Goal: Task Accomplishment & Management: Complete application form

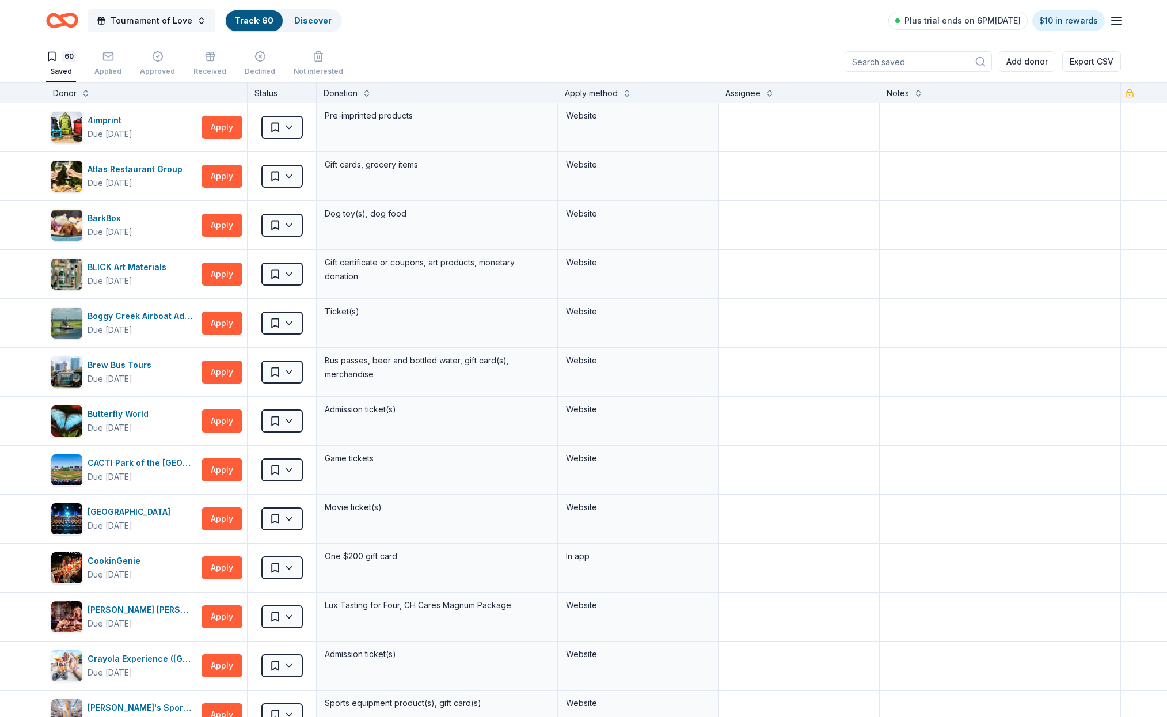
click at [199, 24] on button "Tournament of Love" at bounding box center [152, 20] width 128 height 23
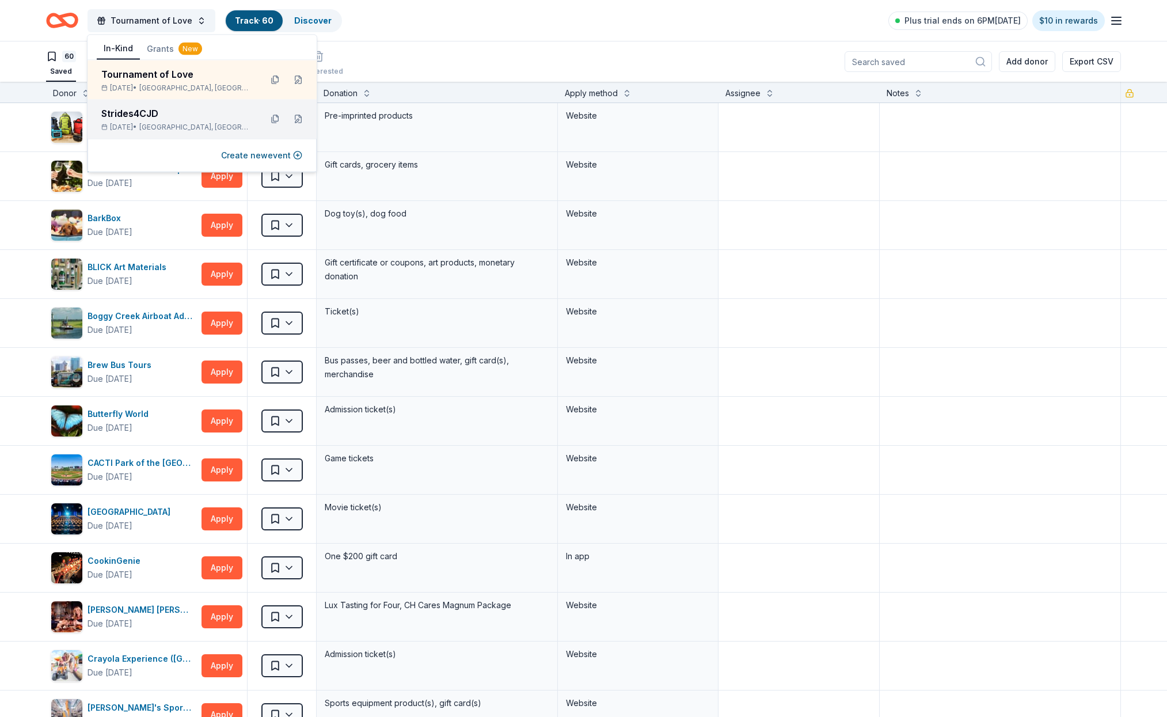
scroll to position [1, 1]
click at [162, 108] on div "Strides4CJD" at bounding box center [176, 114] width 151 height 14
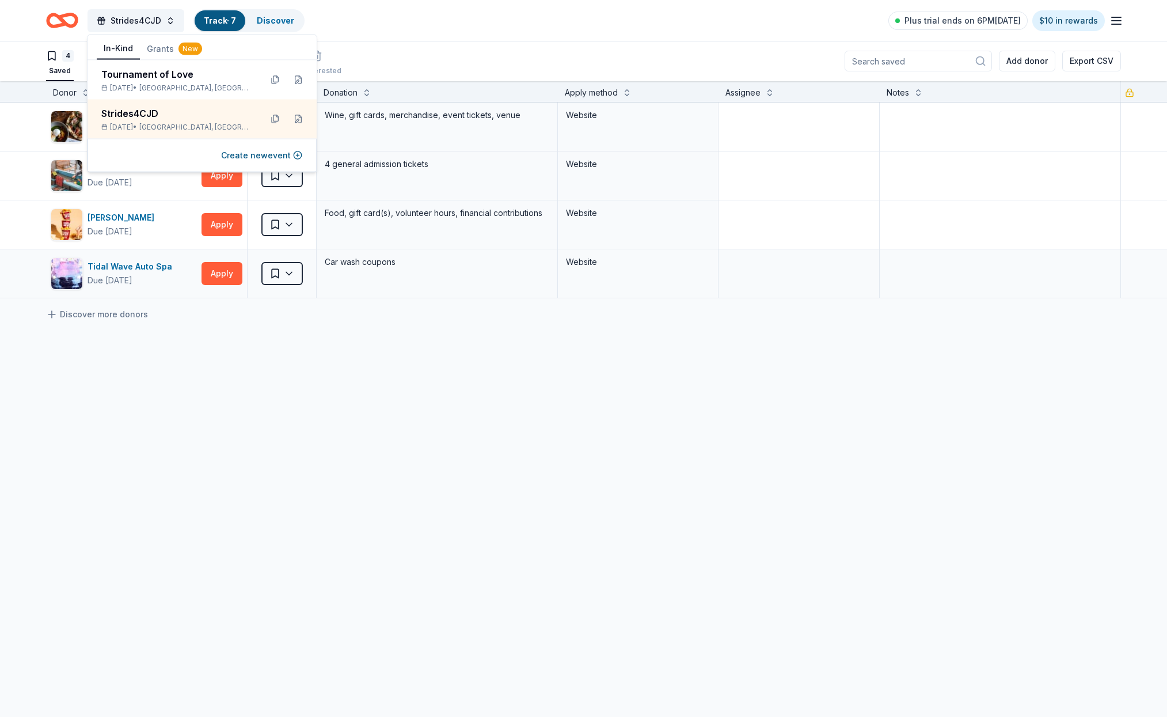
scroll to position [1, 0]
drag, startPoint x: 260, startPoint y: 389, endPoint x: 262, endPoint y: 382, distance: 7.1
click at [260, 388] on div "City Winery ([GEOGRAPHIC_DATA]) Due [DATE] Apply Saved Wine, gift cards, mercha…" at bounding box center [583, 309] width 1167 height 412
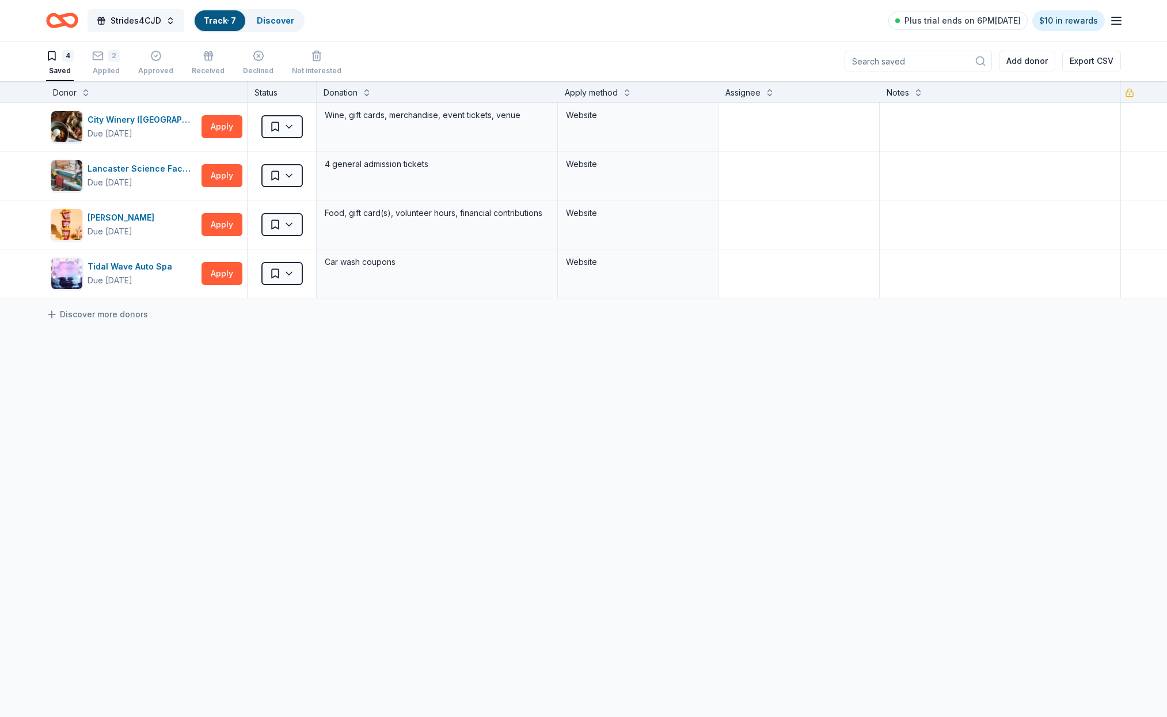
click at [141, 18] on span "Strides4CJD" at bounding box center [136, 21] width 51 height 14
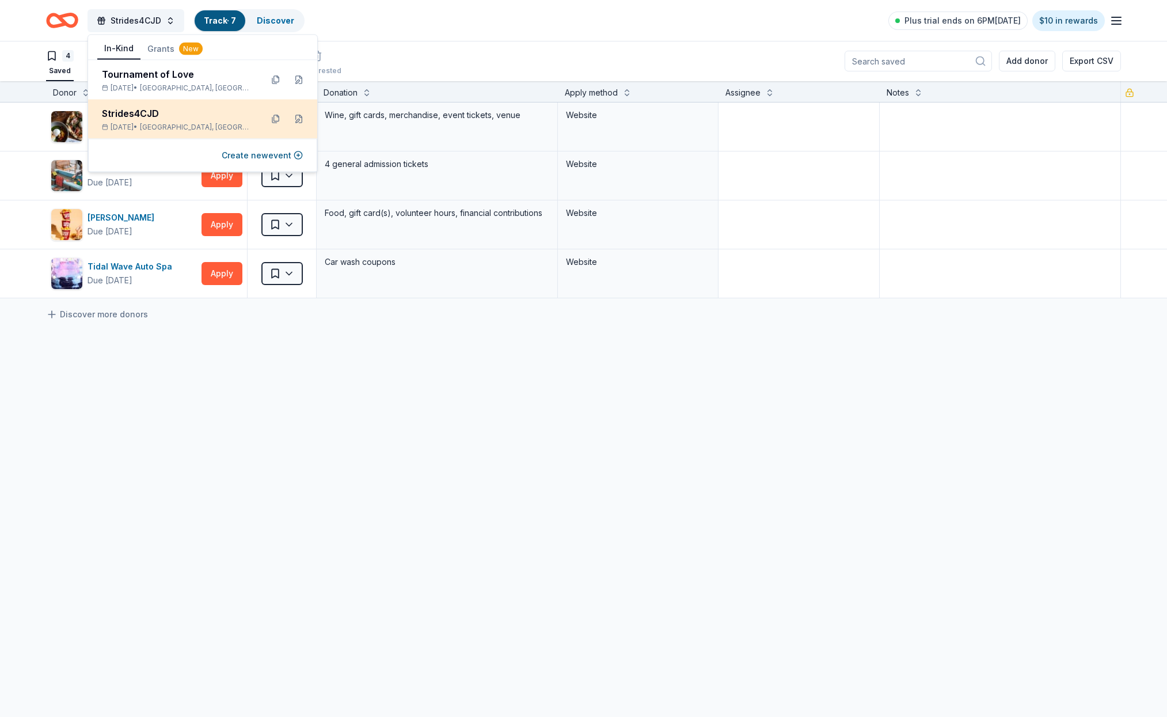
click at [160, 119] on div "Strides4CJD" at bounding box center [177, 114] width 151 height 14
click at [407, 48] on div "4 Saved 2 Applied Approved Received Declined Not interested Add donor Export CSV" at bounding box center [583, 61] width 1075 height 40
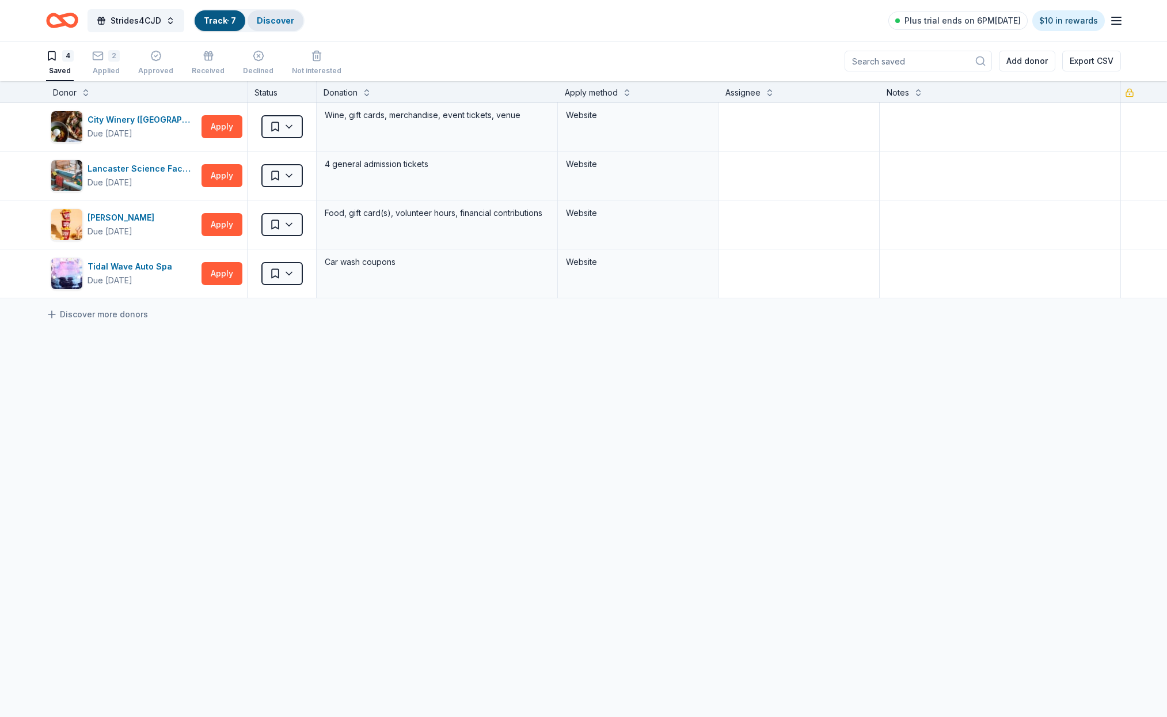
click at [270, 21] on link "Discover" at bounding box center [275, 21] width 37 height 10
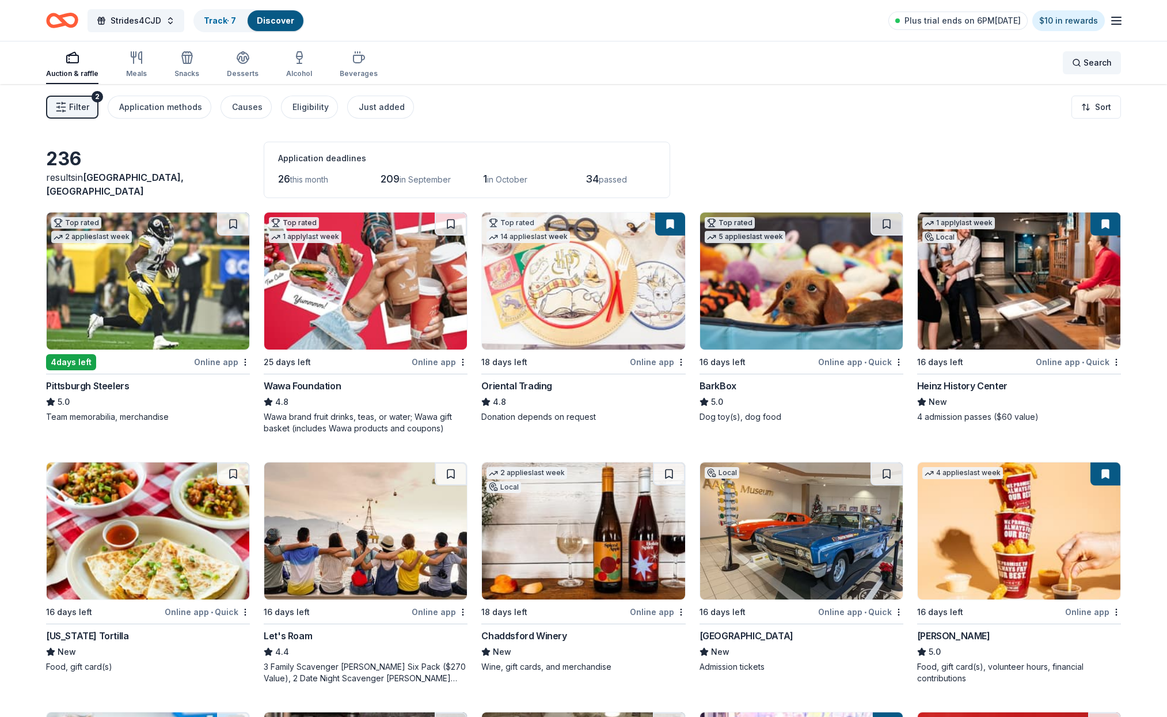
click at [1074, 62] on div "Search" at bounding box center [1092, 63] width 40 height 14
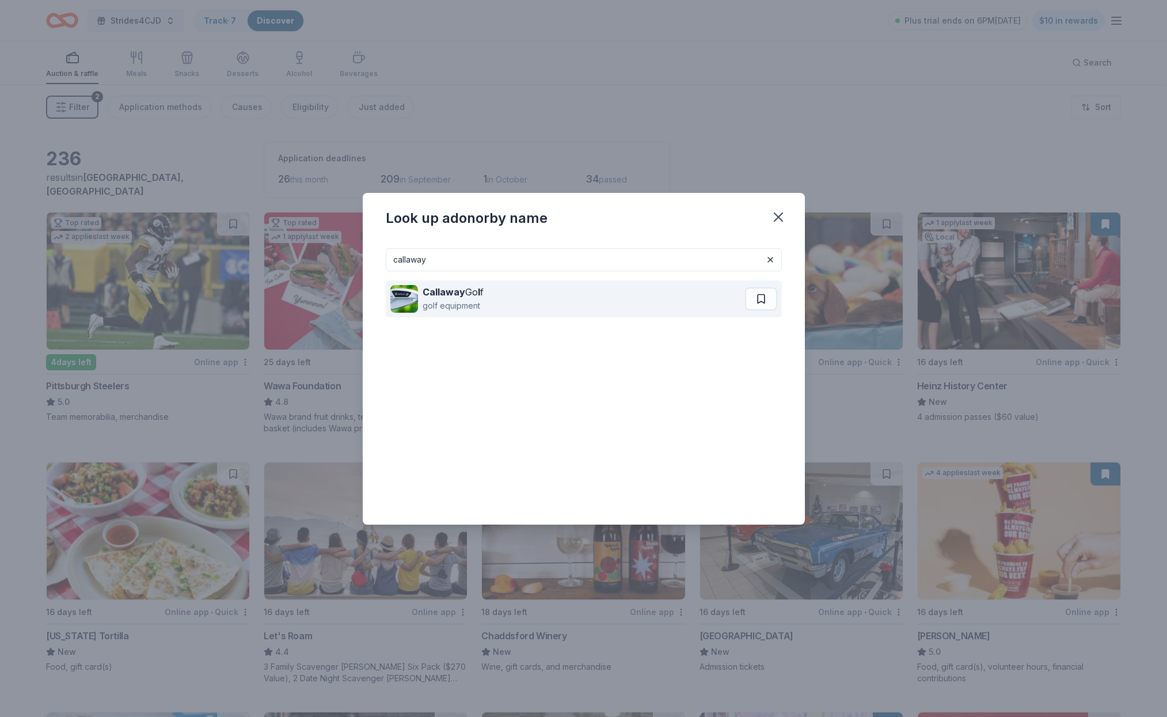
type input "callaway"
click at [490, 291] on div "Callaway Go l f golf equipment" at bounding box center [567, 298] width 355 height 37
click at [496, 295] on div "Callaway Go l f golf equipment" at bounding box center [567, 298] width 355 height 37
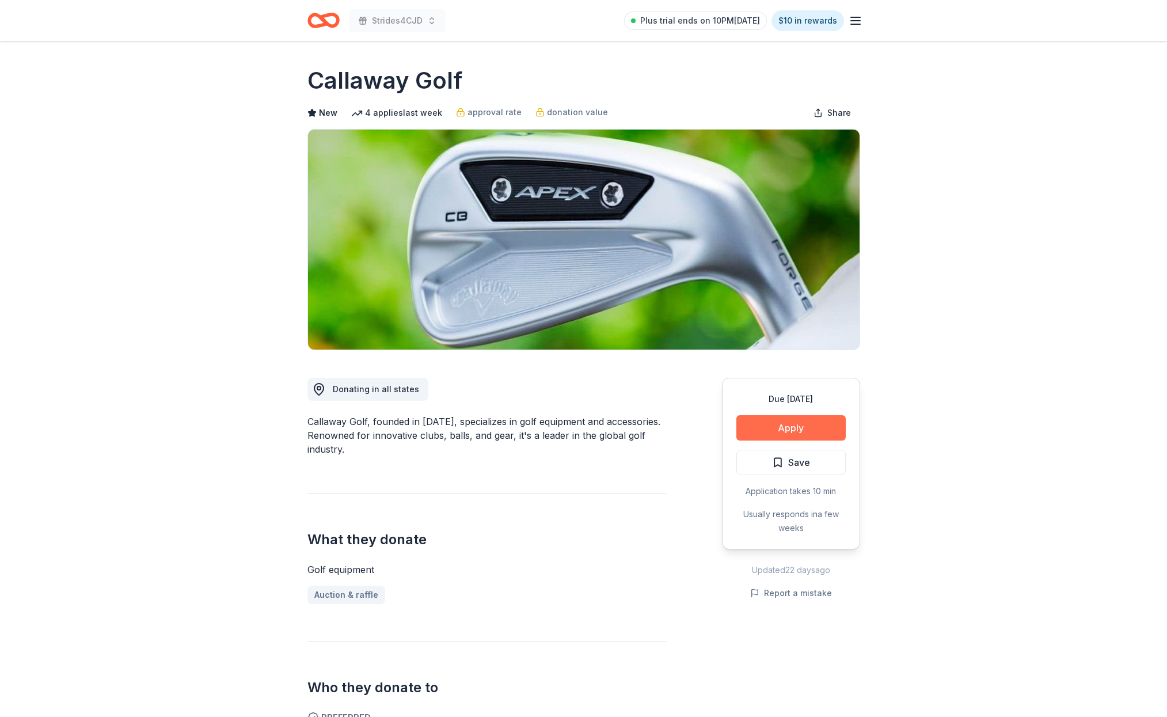
click at [787, 426] on button "Apply" at bounding box center [791, 427] width 109 height 25
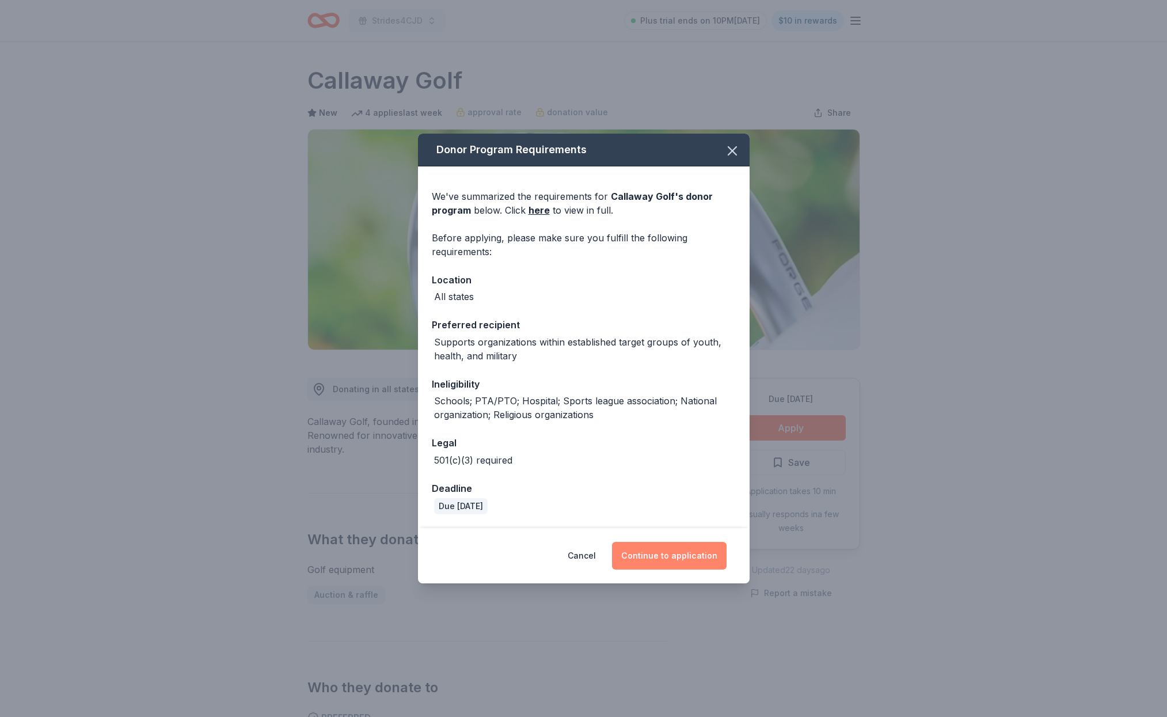
click at [670, 554] on button "Continue to application" at bounding box center [669, 556] width 115 height 28
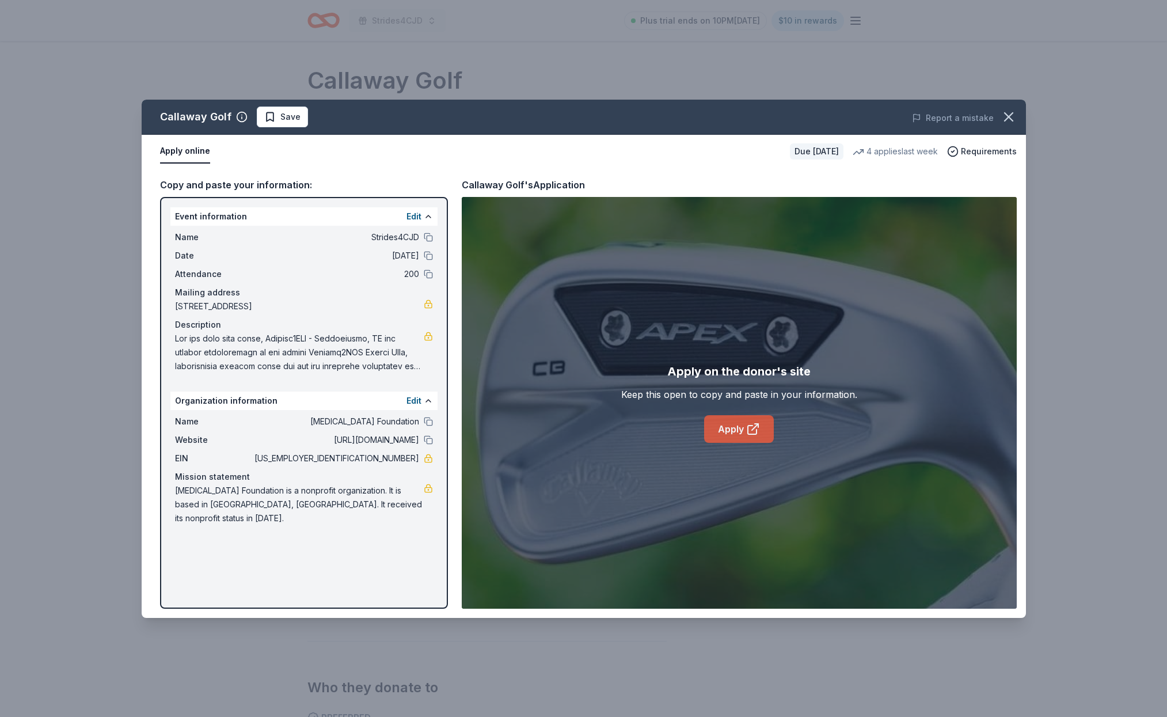
click at [730, 426] on link "Apply" at bounding box center [739, 429] width 70 height 28
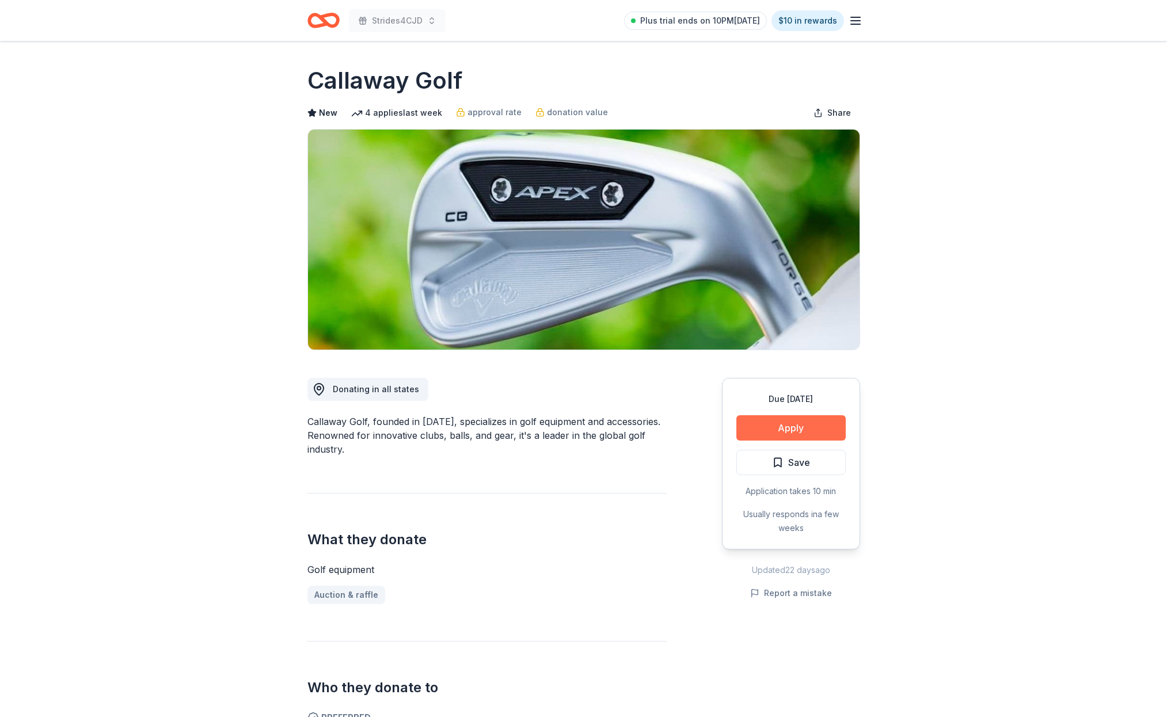
click at [794, 430] on button "Apply" at bounding box center [791, 427] width 109 height 25
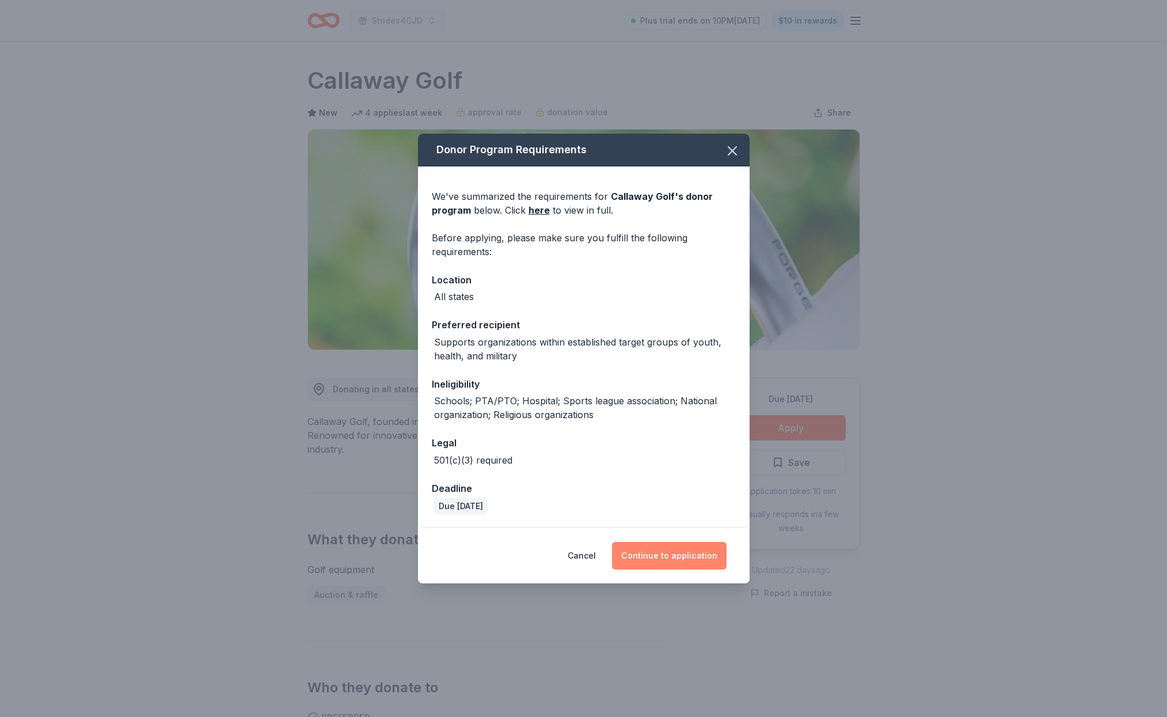
click at [679, 548] on button "Continue to application" at bounding box center [669, 556] width 115 height 28
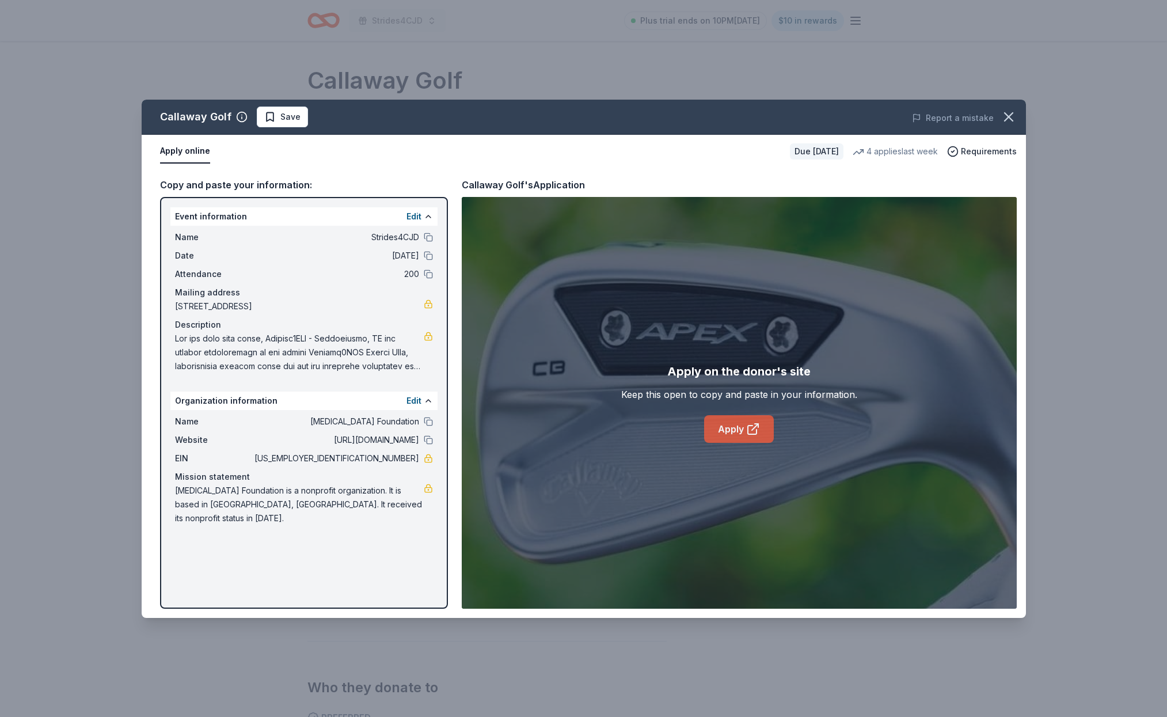
click at [725, 425] on link "Apply" at bounding box center [739, 429] width 70 height 28
